Goal: Transaction & Acquisition: Book appointment/travel/reservation

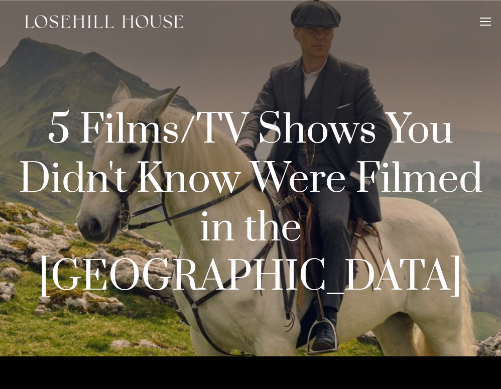
click at [422, 300] on div at bounding box center [250, 198] width 501 height 396
click at [490, 20] on div at bounding box center [485, 23] width 11 height 11
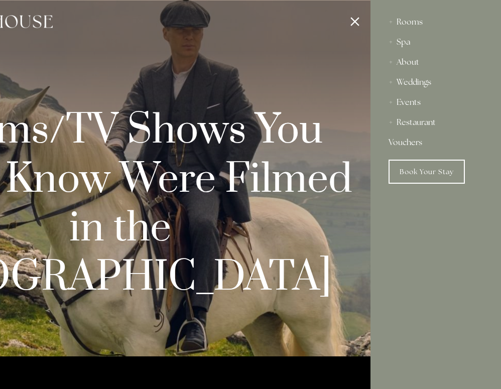
click at [422, 21] on div "Rooms" at bounding box center [436, 22] width 94 height 20
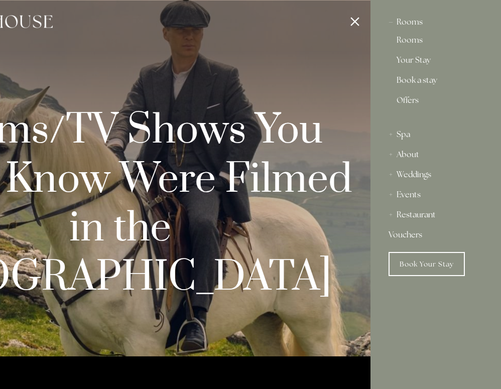
click at [423, 43] on link "Rooms" at bounding box center [436, 42] width 78 height 12
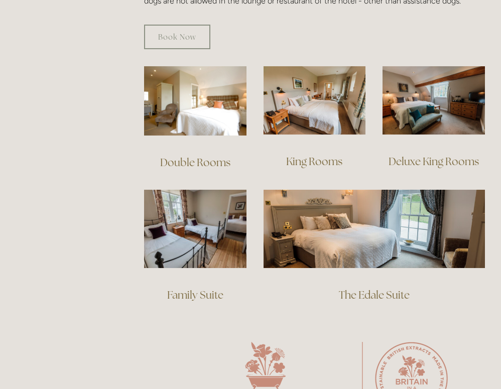
scroll to position [672, 0]
click at [202, 127] on img at bounding box center [195, 100] width 102 height 69
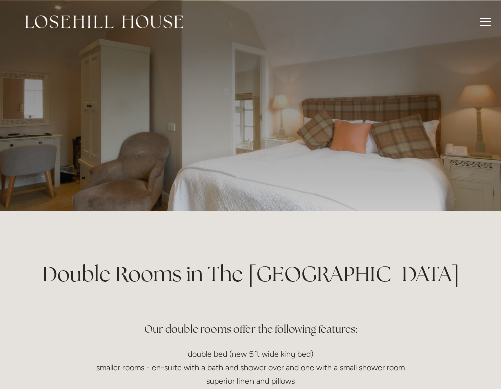
click at [494, 116] on div at bounding box center [250, 105] width 501 height 211
click at [392, 127] on div at bounding box center [251, 105] width 480 height 211
click at [488, 23] on div at bounding box center [485, 23] width 11 height 11
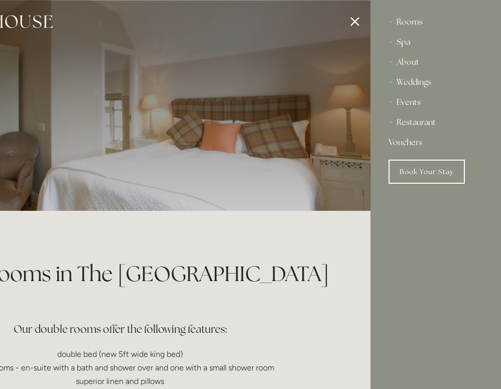
click at [253, 349] on div at bounding box center [119, 194] width 501 height 389
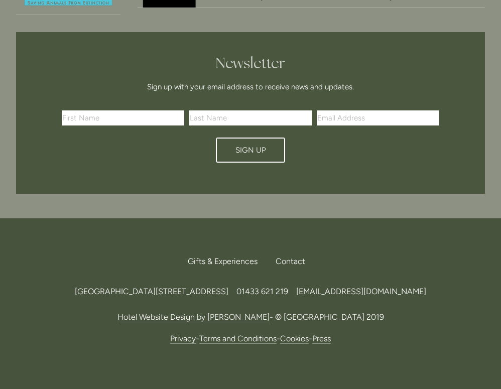
scroll to position [816, 0]
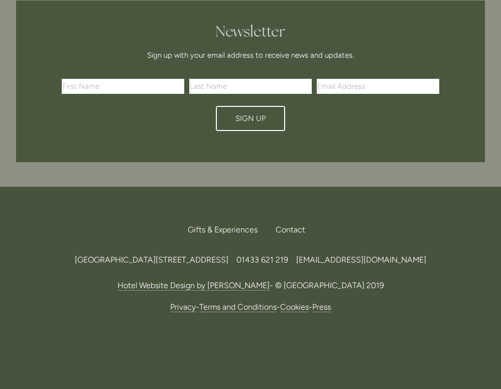
click at [466, 18] on div "Newsletter Sign up with your email address to receive news and updates. First N…" at bounding box center [250, 82] width 469 height 162
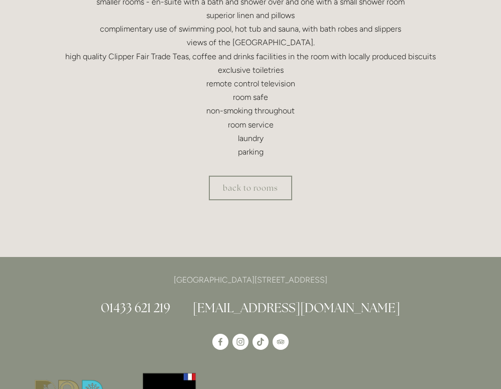
scroll to position [0, 0]
